Goal: Task Accomplishment & Management: Use online tool/utility

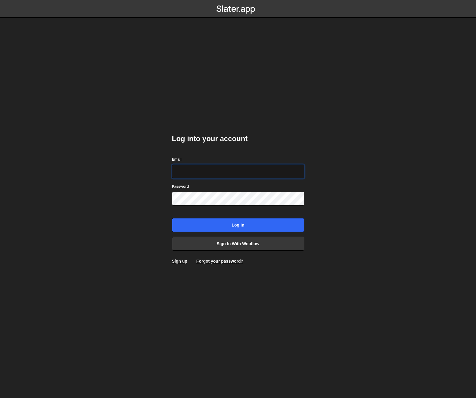
type input "johnbacic@mac.com"
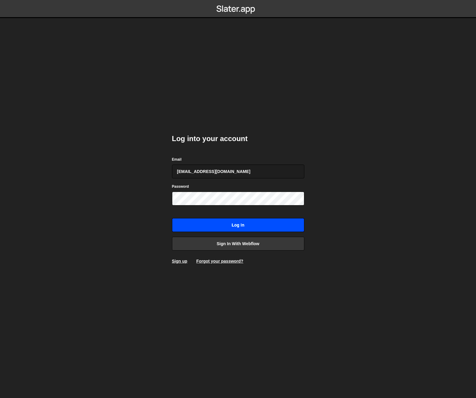
click at [240, 223] on input "Log in" at bounding box center [238, 225] width 132 height 14
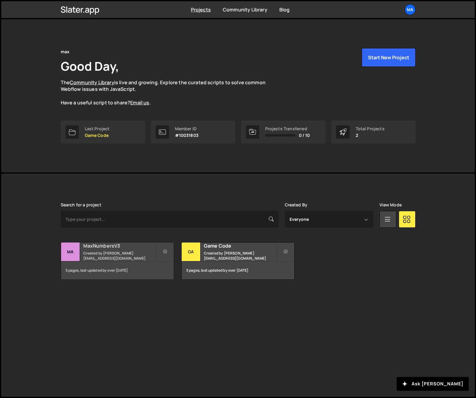
click at [107, 252] on div "MaxNumbersV3 Created by johnbacic@mac.com" at bounding box center [117, 252] width 113 height 19
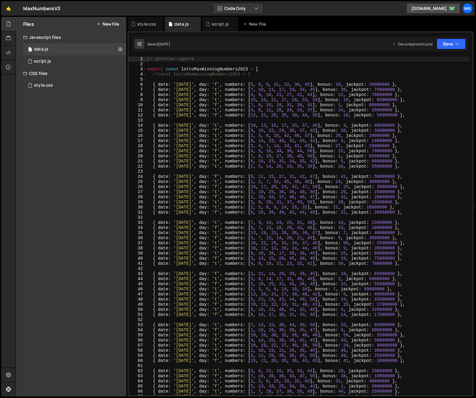
click at [193, 80] on div "// prettier-ignore export const lottoMaxWinningNumbers2023 = [ //const lottoMax…" at bounding box center [309, 231] width 324 height 349
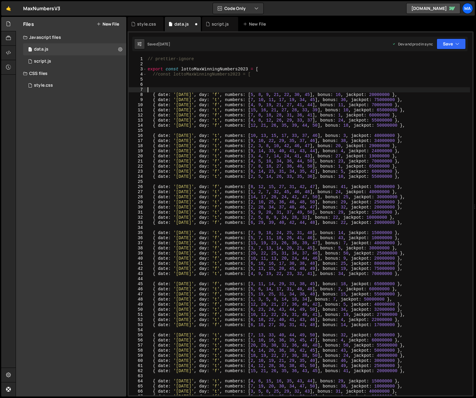
paste textarea "{ date: '[DATE]', day: 't', numbers: [3, 7, 14, 22, 29, 33, 50], bonus: 43, jac…"
type textarea "{ date: '[DATE]', day: 't', numbers: [3, 7, 14, 22, 29, 33, 50], bonus: 43, jac…"
click at [442, 43] on button "Save" at bounding box center [451, 44] width 29 height 11
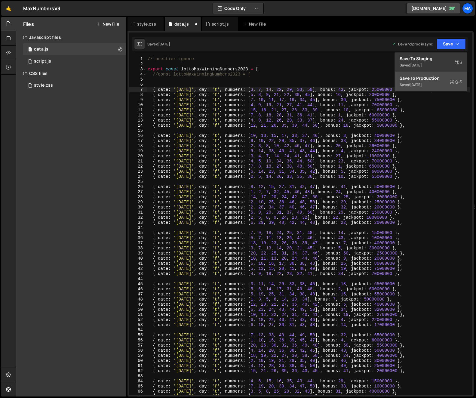
click at [420, 78] on div "Save to Production S" at bounding box center [431, 78] width 63 height 6
